Goal: Task Accomplishment & Management: Manage account settings

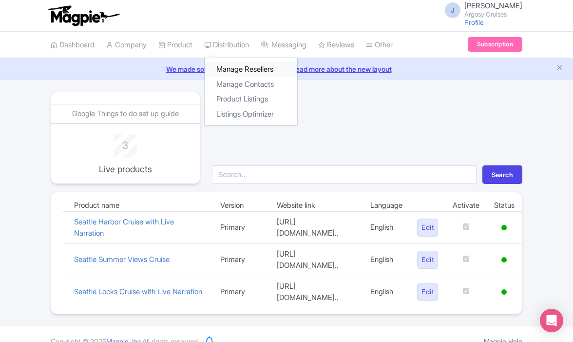
click at [229, 68] on link "Manage Resellers" at bounding box center [251, 69] width 93 height 15
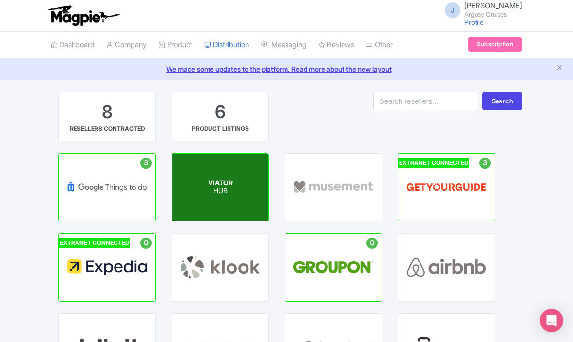
click at [220, 189] on p "HUB" at bounding box center [220, 191] width 25 height 8
click at [234, 176] on div "VIATOR HUB" at bounding box center [220, 186] width 96 height 67
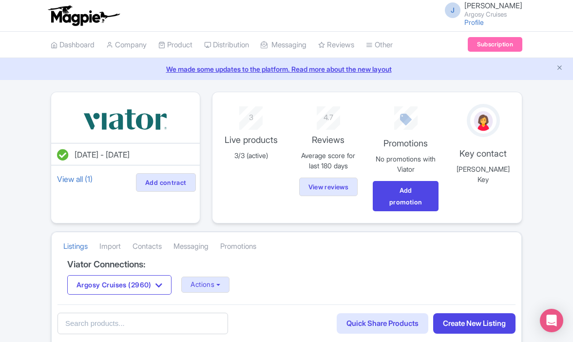
click at [221, 11] on div "J Jordan Clark Argosy Cruises Profile Users Settings Sign out" at bounding box center [287, 15] width 472 height 27
click at [246, 255] on link "Promotions" at bounding box center [238, 246] width 36 height 27
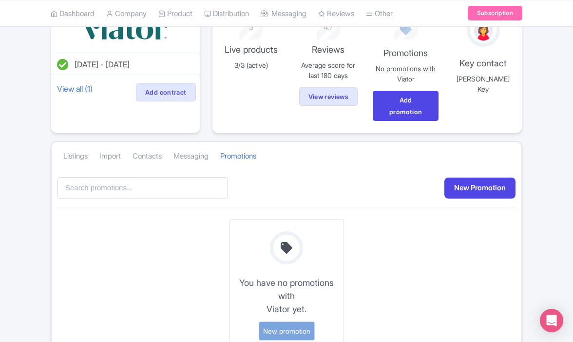
scroll to position [163, 0]
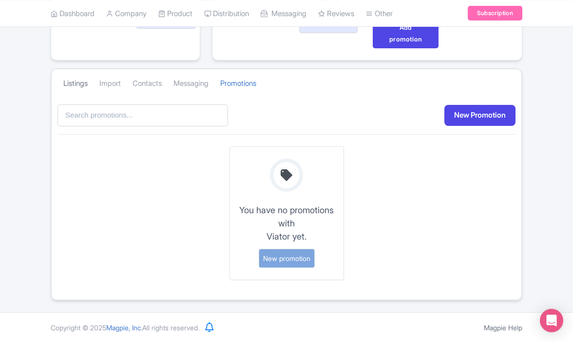
click at [88, 84] on link "Listings" at bounding box center [75, 83] width 24 height 27
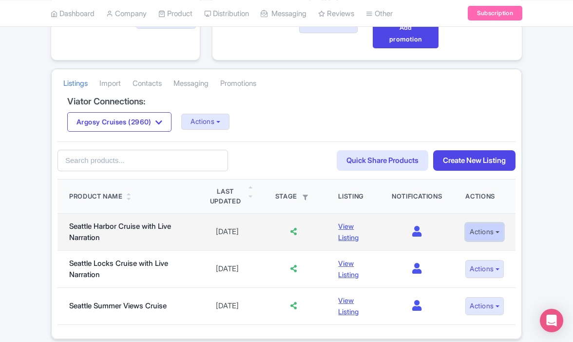
click at [487, 231] on button "Actions" at bounding box center [484, 232] width 38 height 18
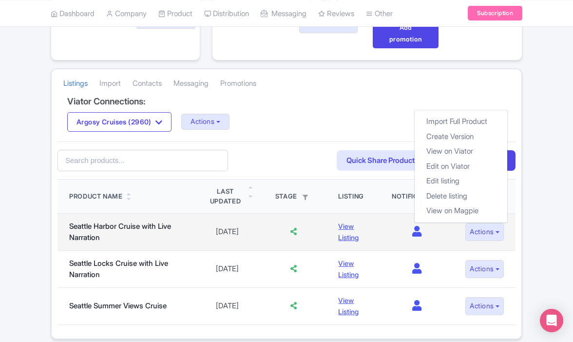
click at [314, 229] on td at bounding box center [293, 231] width 66 height 37
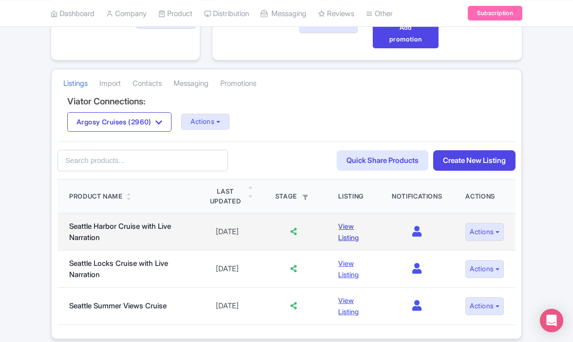
click at [342, 229] on link "View Listing" at bounding box center [348, 231] width 20 height 19
